Goal: Transaction & Acquisition: Purchase product/service

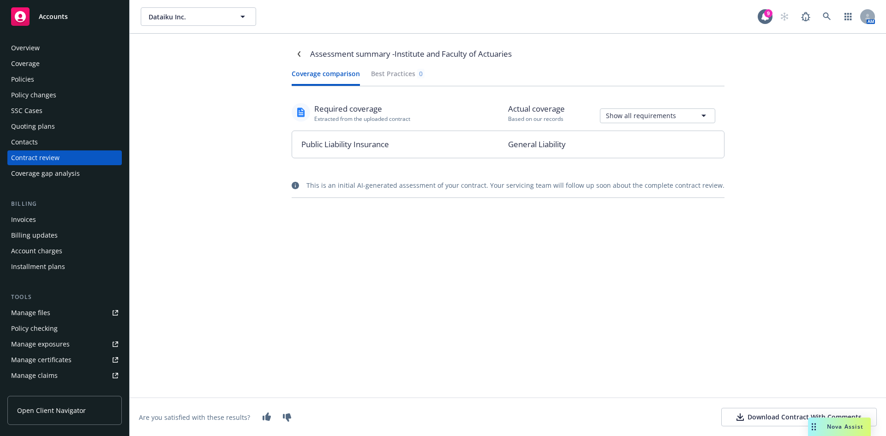
click at [784, 419] on div "Download Contract With Comments" at bounding box center [799, 417] width 125 height 9
drag, startPoint x: 320, startPoint y: 183, endPoint x: 472, endPoint y: 184, distance: 152.3
click at [472, 184] on div "This is an initial AI-generated assessment of your contract. Your servicing tea…" at bounding box center [515, 185] width 418 height 10
drag, startPoint x: 474, startPoint y: 187, endPoint x: 625, endPoint y: 187, distance: 151.4
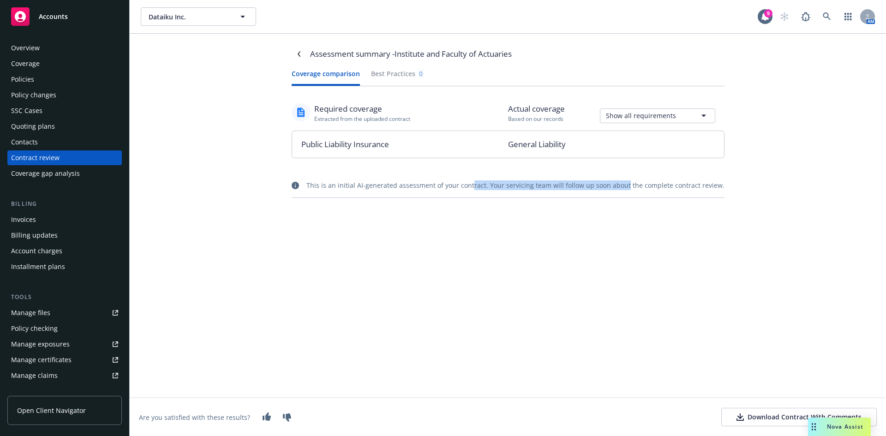
click at [625, 187] on div "This is an initial AI-generated assessment of your contract. Your servicing tea…" at bounding box center [515, 185] width 418 height 10
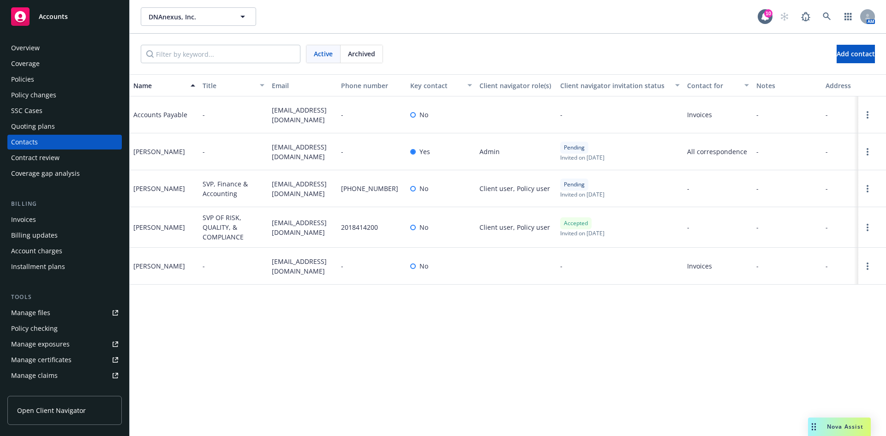
click at [440, 41] on div "Active Archived Add contact" at bounding box center [508, 54] width 756 height 41
click at [447, 27] on div "DNAnexus, Inc. DNAnexus, Inc. 10 AM" at bounding box center [508, 16] width 756 height 33
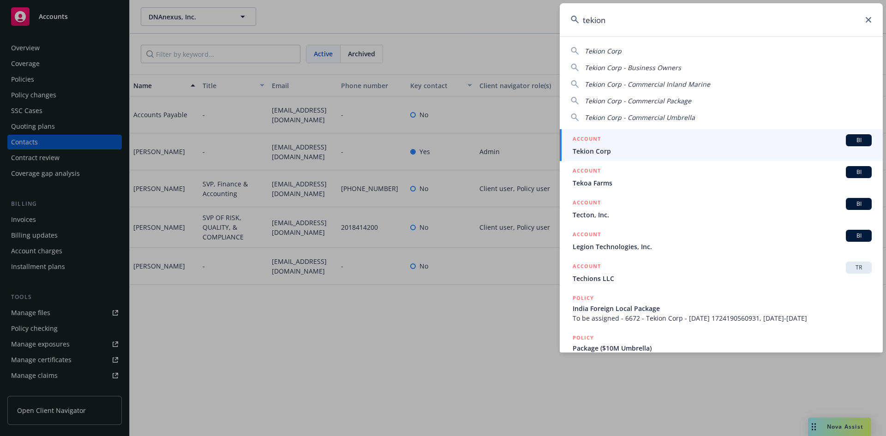
type input "tekion"
click at [857, 140] on span "BI" at bounding box center [859, 140] width 18 height 8
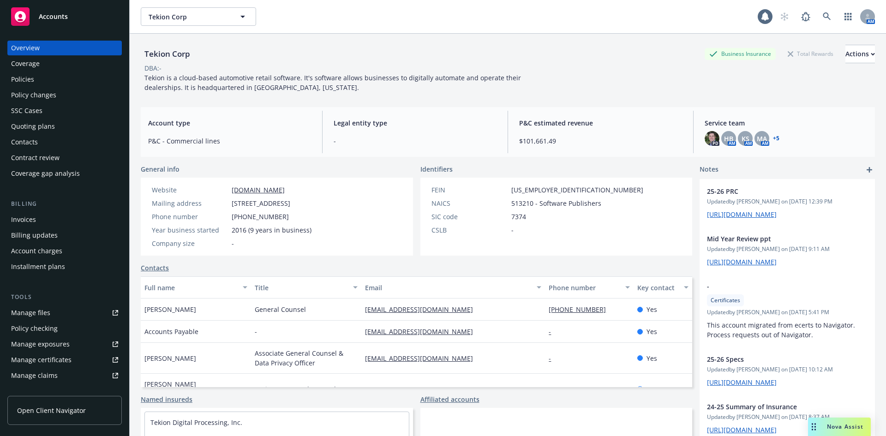
click at [41, 129] on div "Quoting plans" at bounding box center [33, 126] width 44 height 15
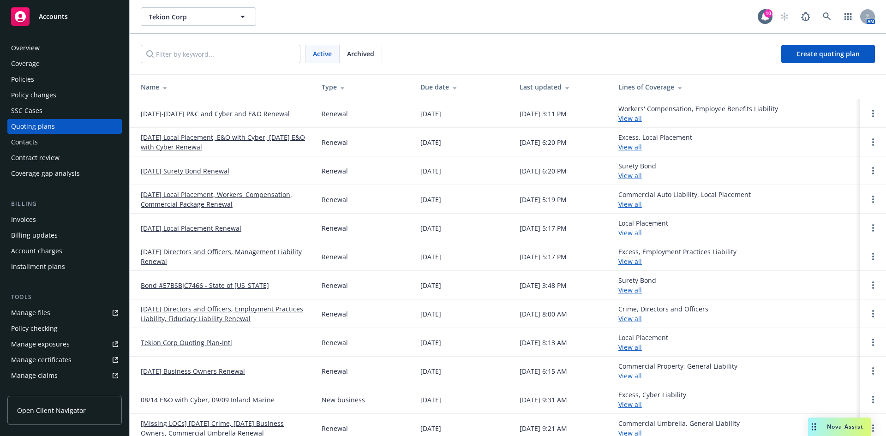
click at [267, 115] on link "[DATE]-[DATE] P&C and Cyber and E&O Renewal" at bounding box center [215, 114] width 149 height 10
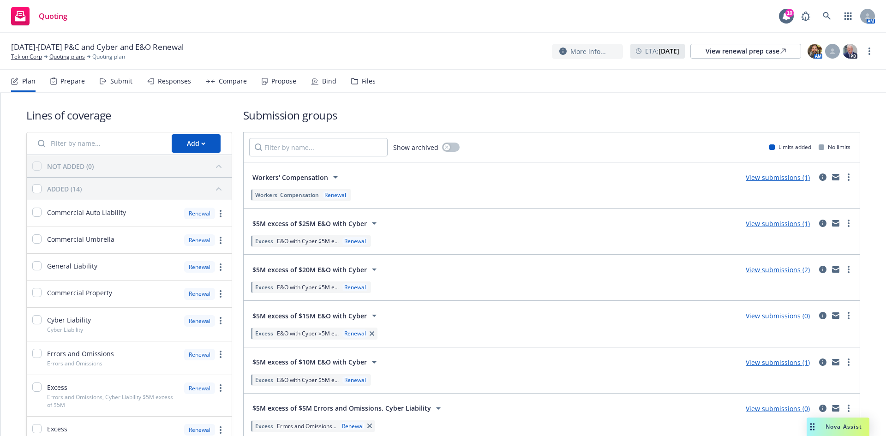
click at [275, 80] on div "Propose" at bounding box center [283, 81] width 25 height 7
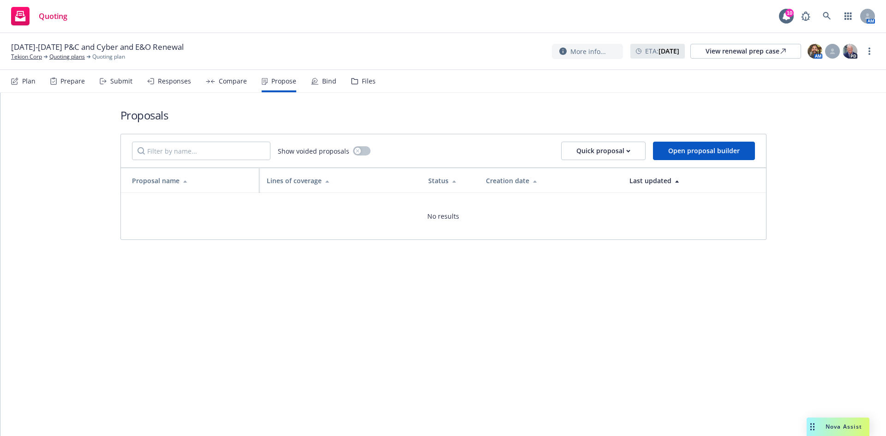
click at [330, 82] on div "Bind" at bounding box center [329, 81] width 14 height 7
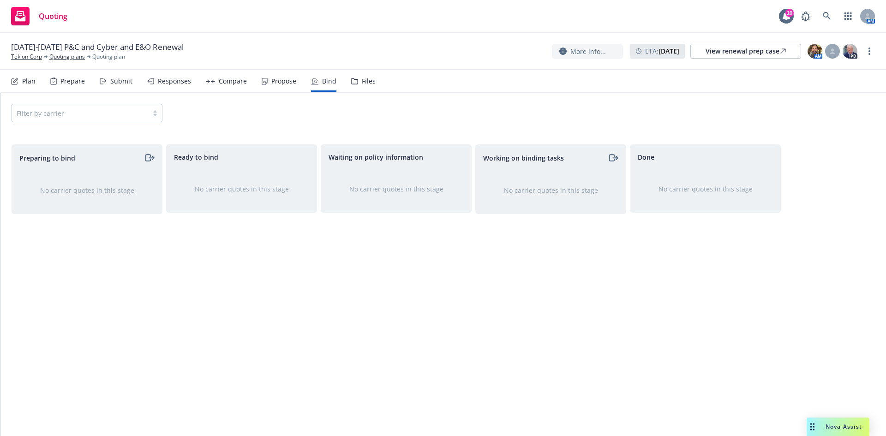
click at [271, 82] on div "Propose" at bounding box center [283, 81] width 25 height 7
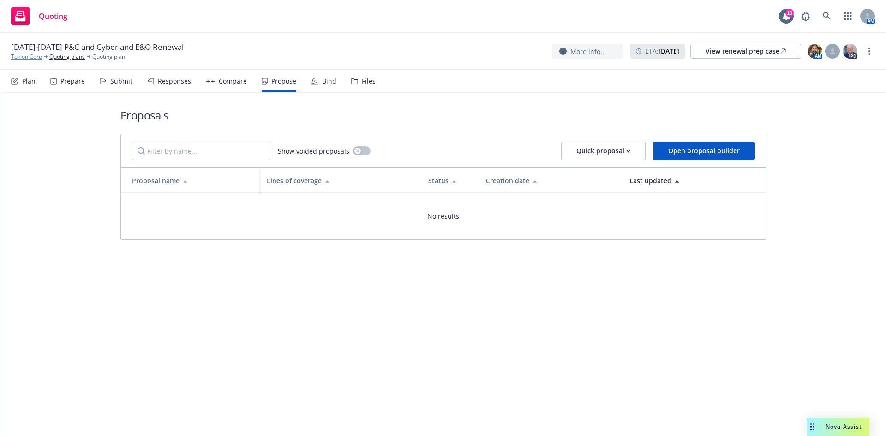
click at [29, 55] on link "Tekion Corp" at bounding box center [26, 57] width 31 height 8
click at [36, 58] on link "Tekion Corp" at bounding box center [26, 57] width 31 height 8
